Goal: Information Seeking & Learning: Learn about a topic

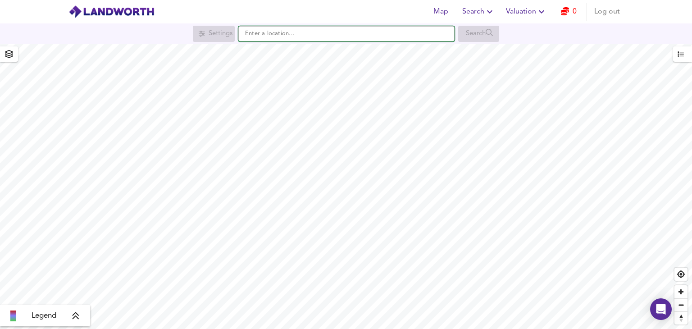
click at [317, 38] on input "text" at bounding box center [346, 33] width 216 height 15
paste input "SS17 9HQ"
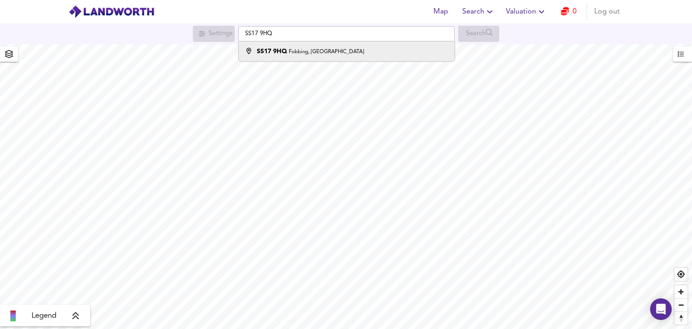
click at [380, 51] on div "SS17 9HQ Fobbing, [GEOGRAPHIC_DATA]" at bounding box center [344, 51] width 207 height 9
type input "Fobbing, Stanford-le-Hope SS17 9HQ"
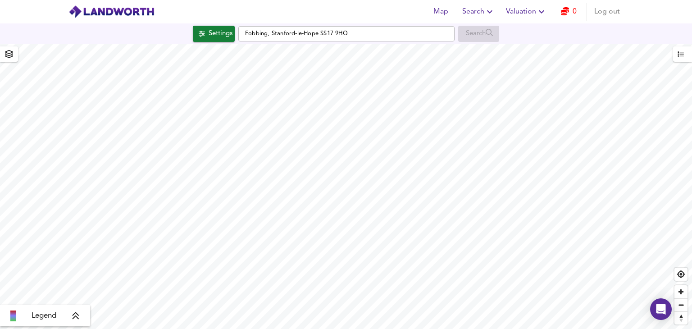
checkbox input "false"
checkbox input "true"
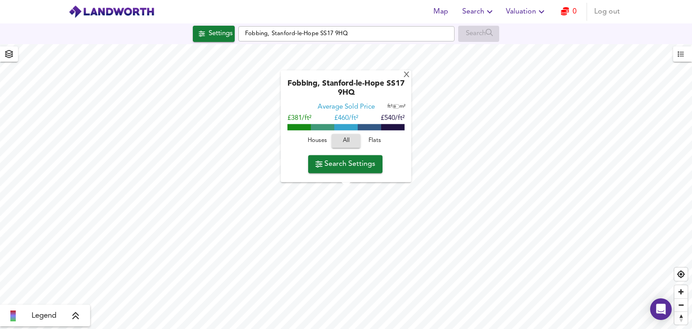
click at [316, 145] on span "Houses" at bounding box center [317, 141] width 24 height 10
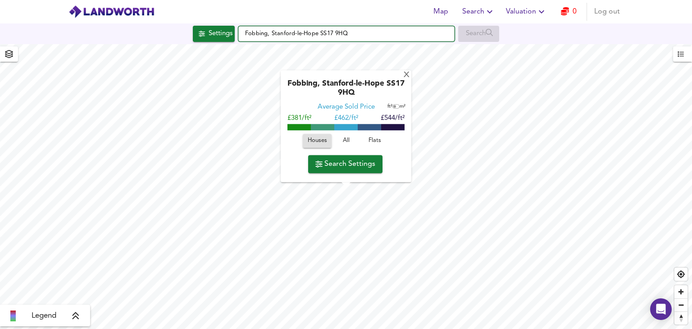
drag, startPoint x: 370, startPoint y: 34, endPoint x: 321, endPoint y: 32, distance: 49.2
click at [321, 32] on input "Fobbing, Stanford-le-Hope SS17 9HQ" at bounding box center [346, 33] width 216 height 15
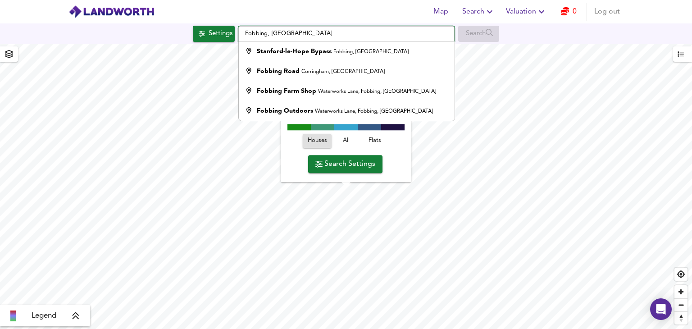
type input "Fobbing, [GEOGRAPHIC_DATA]"
